Goal: Information Seeking & Learning: Learn about a topic

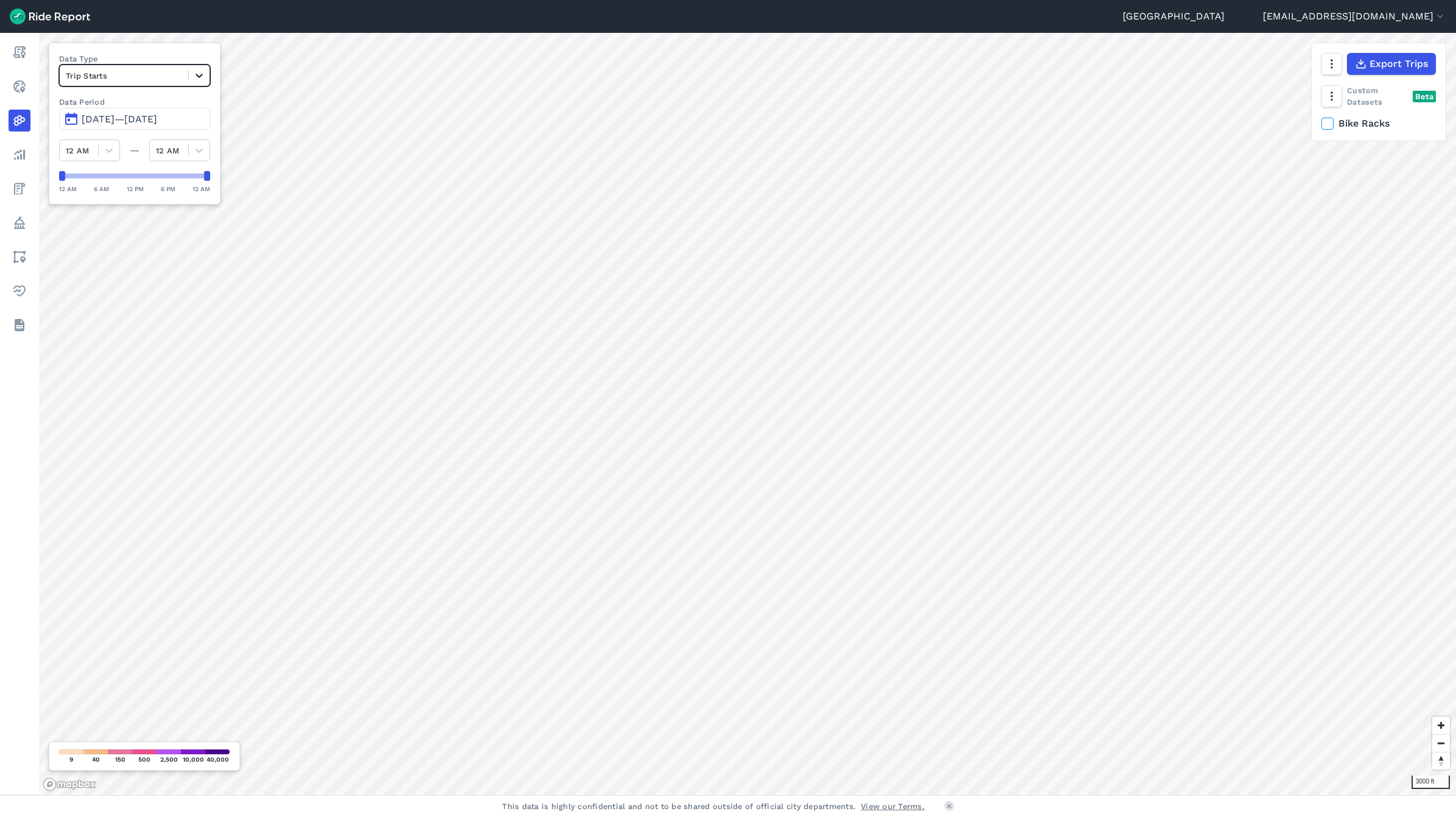
click at [206, 85] on div at bounding box center [199, 75] width 21 height 21
click at [194, 53] on label "Data Type" at bounding box center [134, 59] width 151 height 11
click at [206, 75] on icon at bounding box center [199, 75] width 12 height 12
click at [184, 104] on div "Trip Ends" at bounding box center [134, 104] width 151 height 21
click at [206, 78] on icon at bounding box center [199, 75] width 12 height 12
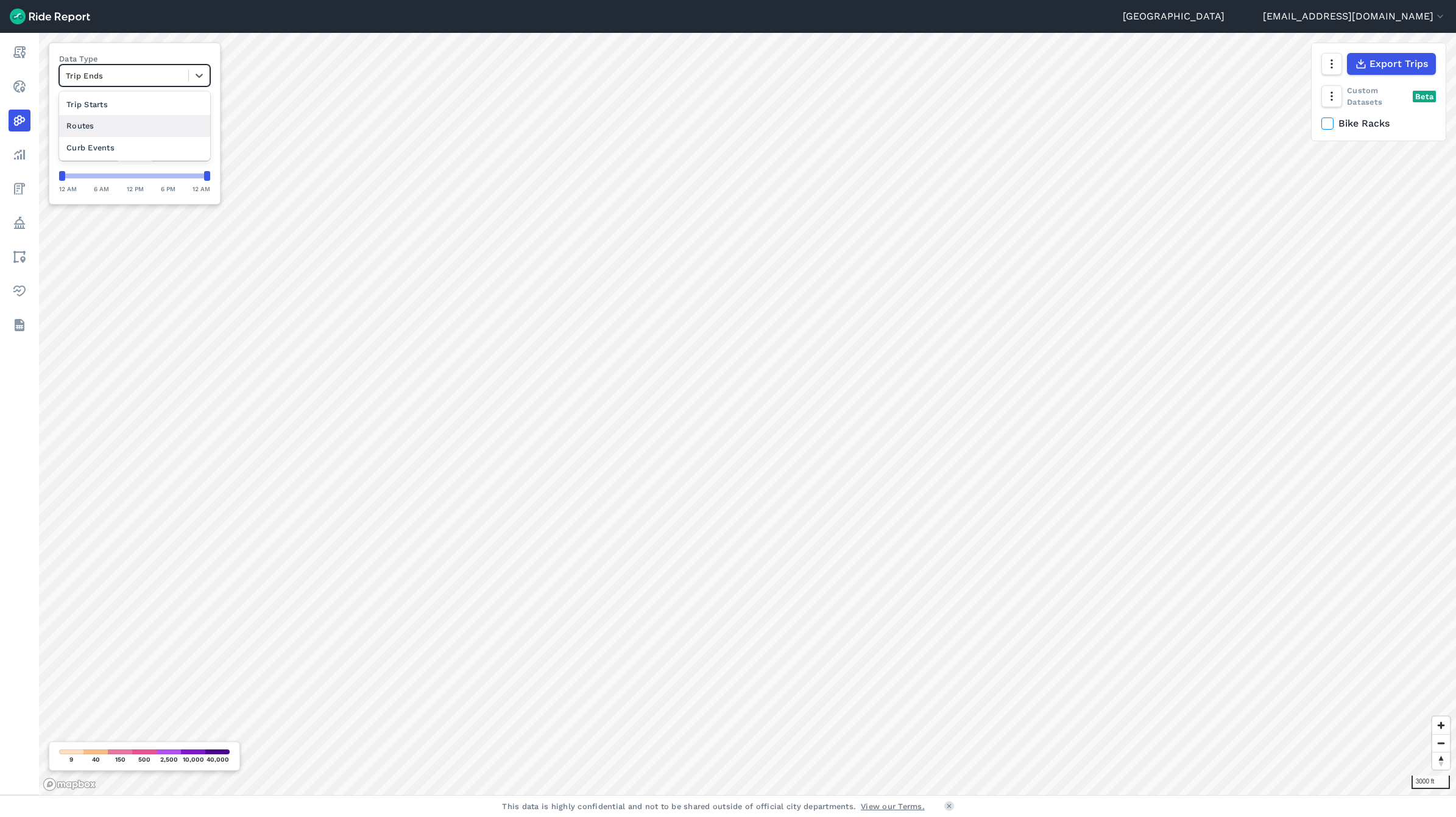
click at [176, 122] on div "Routes" at bounding box center [134, 125] width 151 height 21
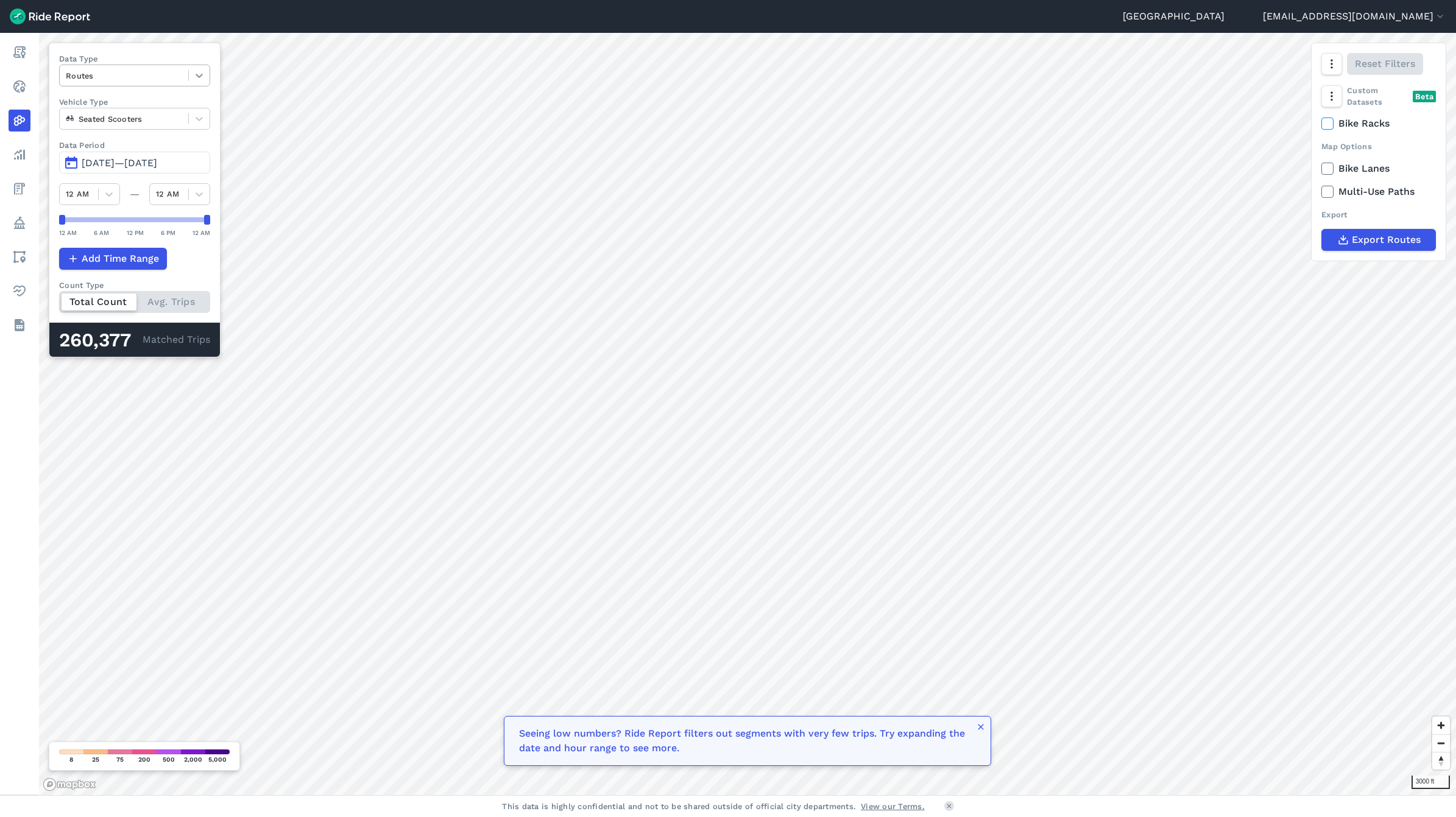
click at [195, 72] on div at bounding box center [199, 75] width 21 height 21
click at [150, 137] on div "Curb Events" at bounding box center [134, 147] width 151 height 21
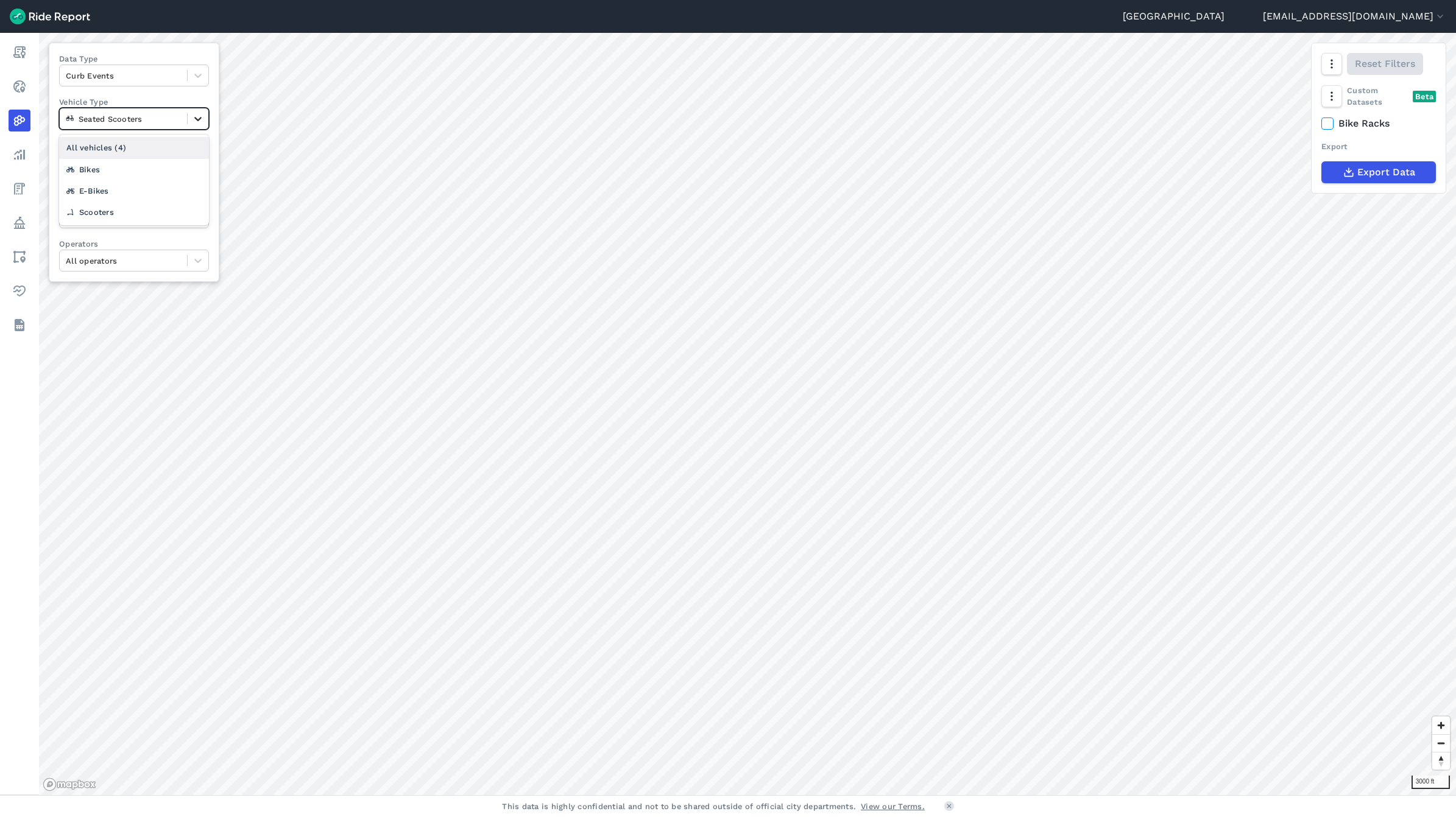
click at [204, 116] on icon at bounding box center [197, 118] width 12 height 12
click at [199, 118] on icon at bounding box center [197, 118] width 12 height 12
click at [164, 163] on div "Bikes" at bounding box center [134, 169] width 150 height 21
click at [198, 117] on icon at bounding box center [197, 118] width 12 height 12
click at [130, 176] on div "E-Bikes" at bounding box center [134, 169] width 150 height 21
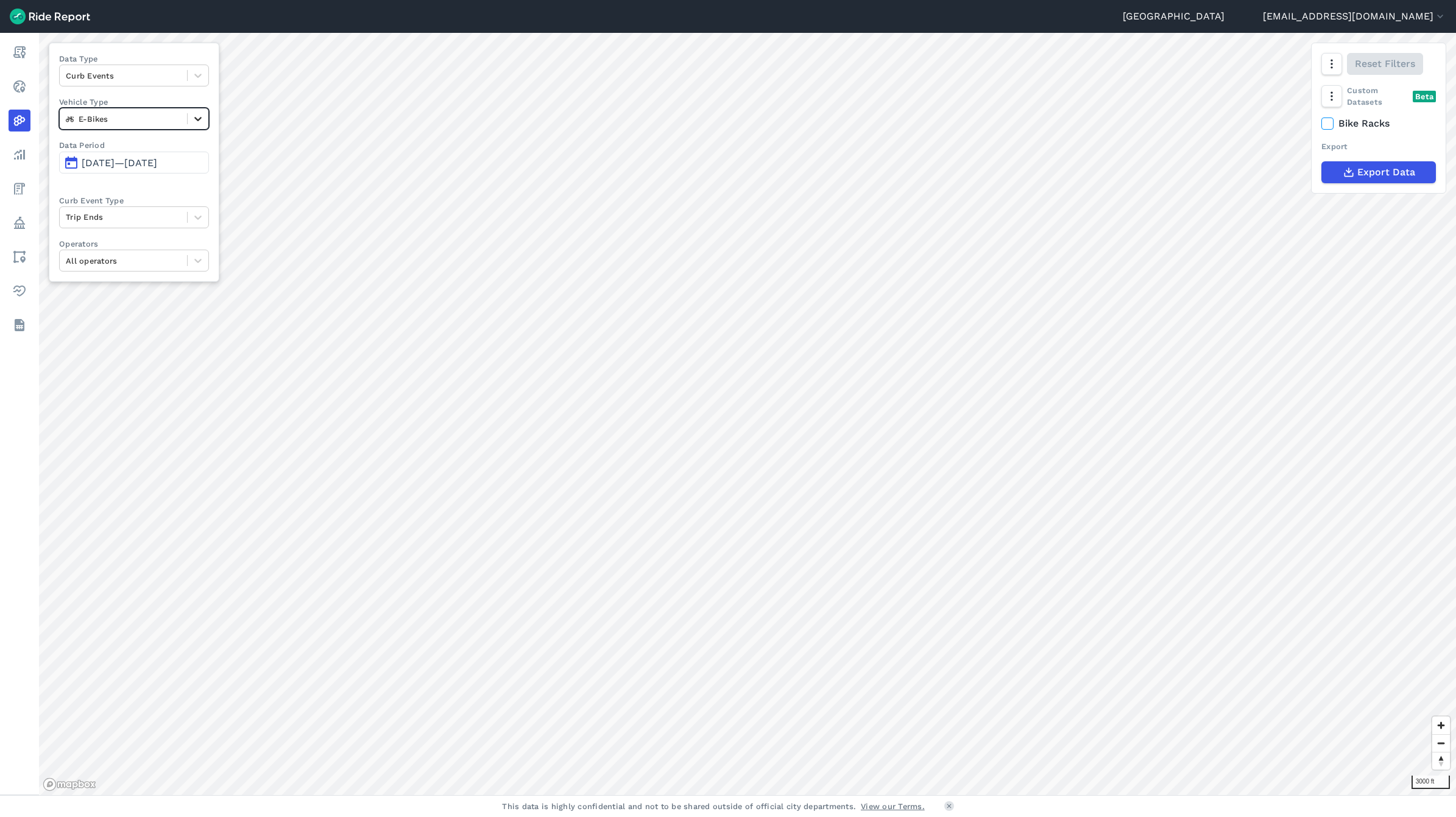
click at [202, 120] on icon at bounding box center [197, 120] width 7 height 4
click at [162, 167] on div "Bikes" at bounding box center [134, 169] width 150 height 21
click at [204, 122] on icon at bounding box center [197, 118] width 12 height 12
click at [208, 76] on div at bounding box center [198, 75] width 21 height 21
click at [204, 80] on icon at bounding box center [197, 75] width 12 height 12
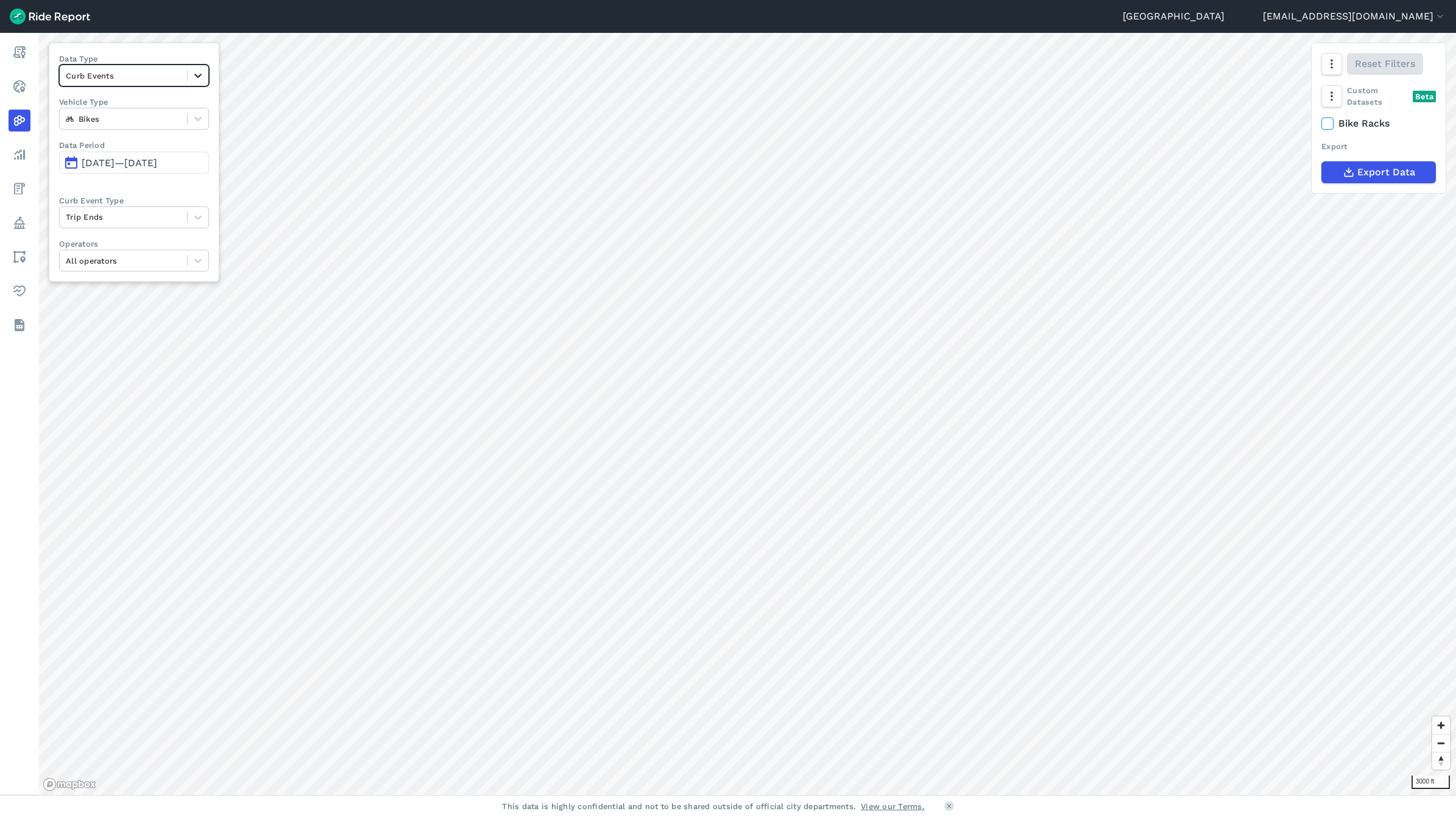
click at [208, 82] on div at bounding box center [198, 75] width 21 height 21
click at [148, 118] on div "Trip Ends" at bounding box center [134, 125] width 150 height 21
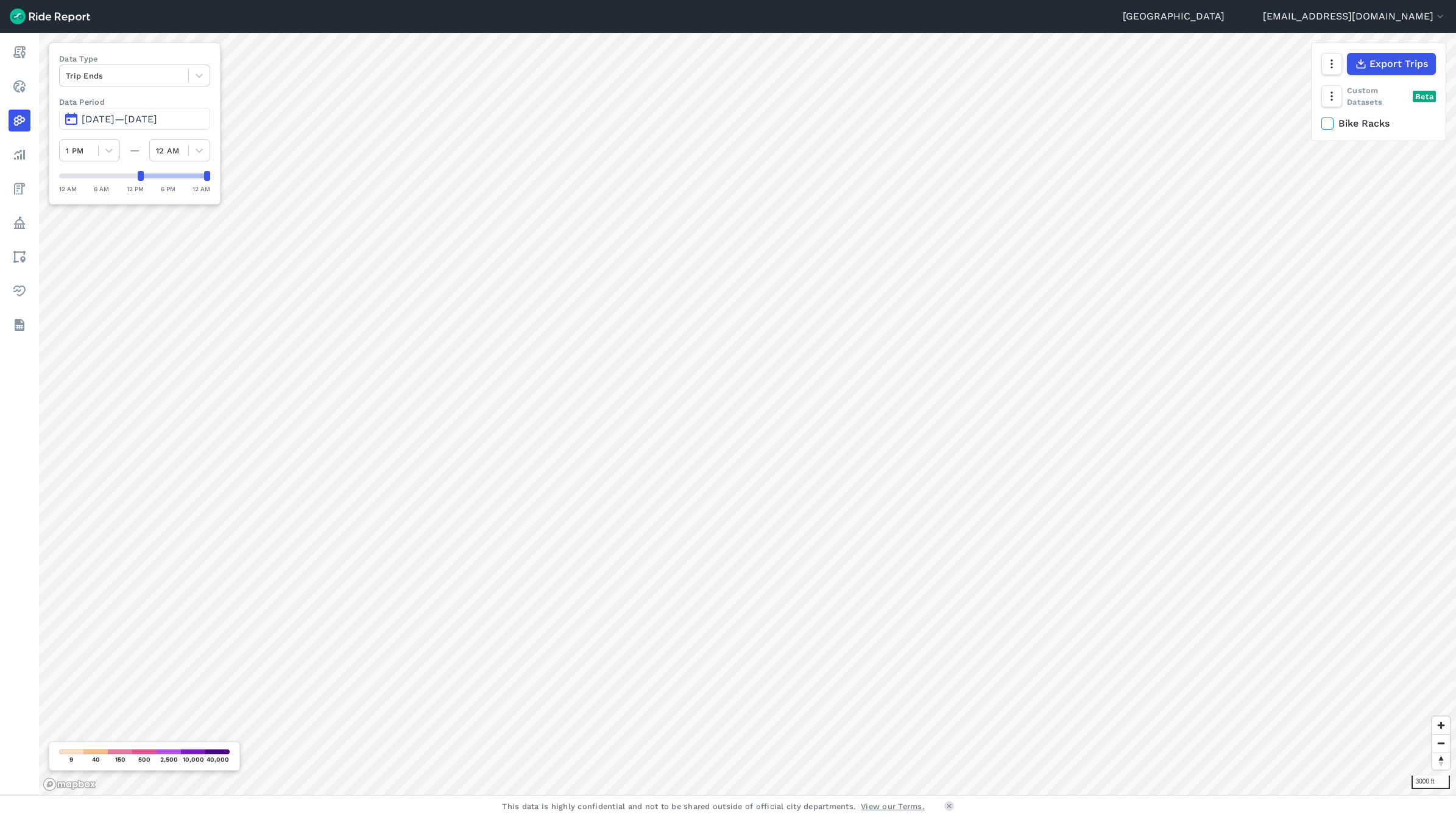
drag, startPoint x: 64, startPoint y: 178, endPoint x: 140, endPoint y: 187, distance: 76.5
click at [140, 187] on div "12 AM 6 AM 12 PM 6 PM 12 AM" at bounding box center [134, 183] width 151 height 23
